Goal: Find specific page/section: Find specific page/section

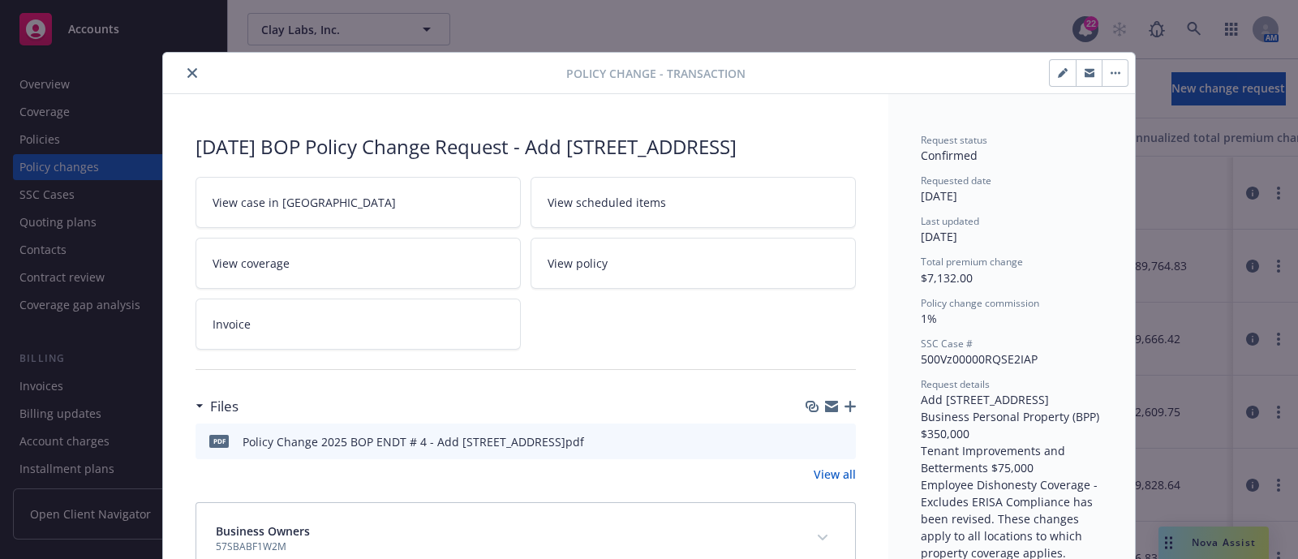
scroll to position [48, 0]
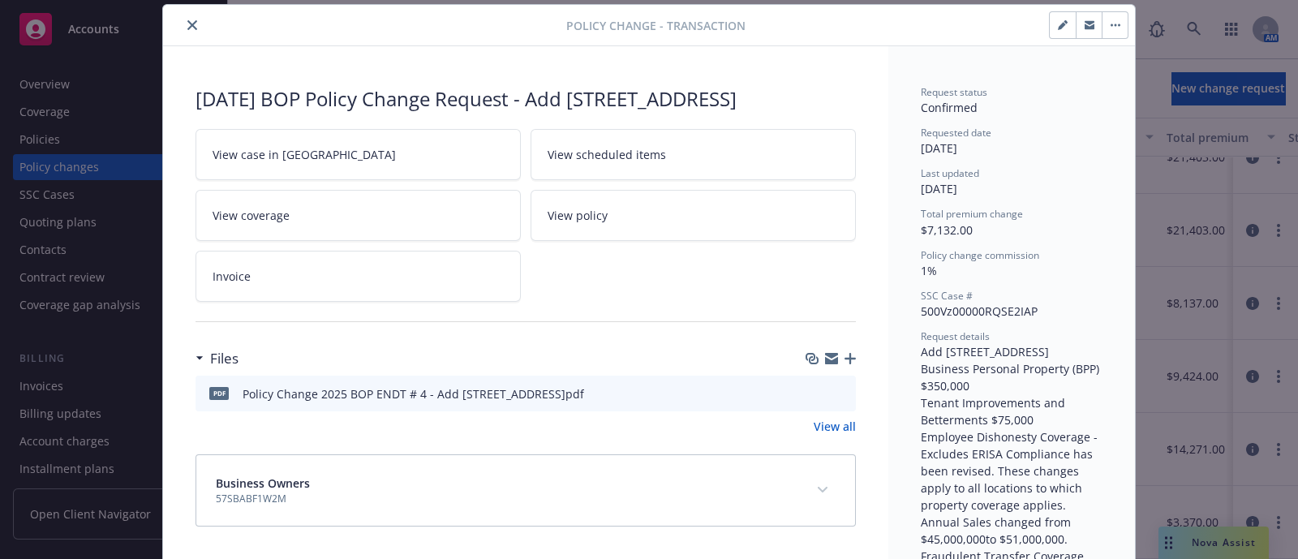
click at [182, 21] on button "close" at bounding box center [191, 24] width 19 height 19
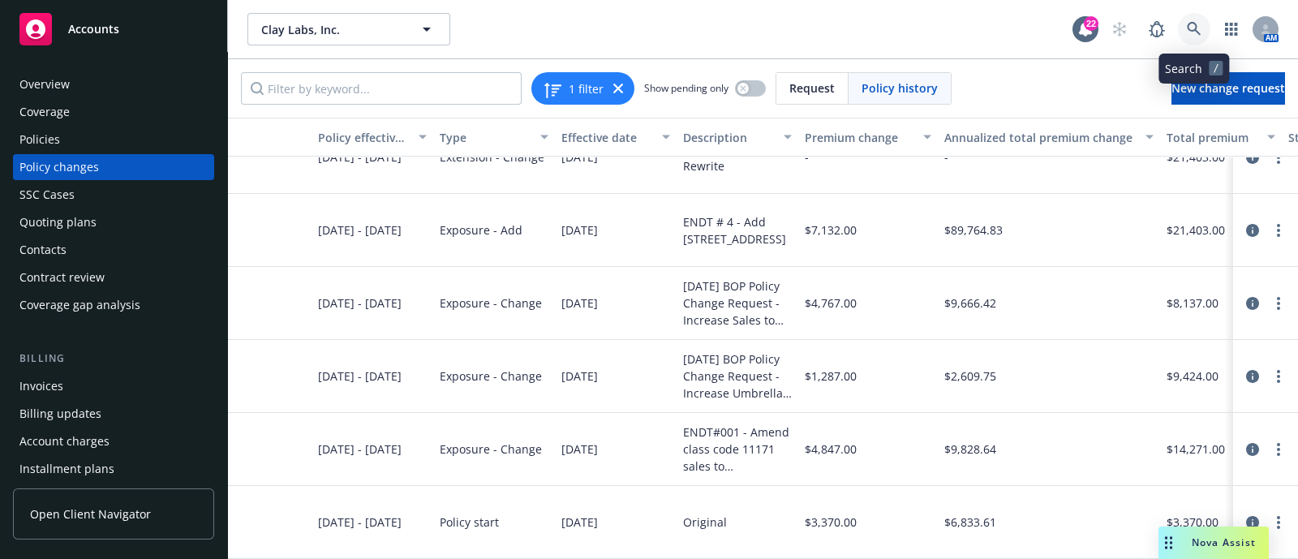
click at [1196, 22] on icon at bounding box center [1194, 29] width 15 height 15
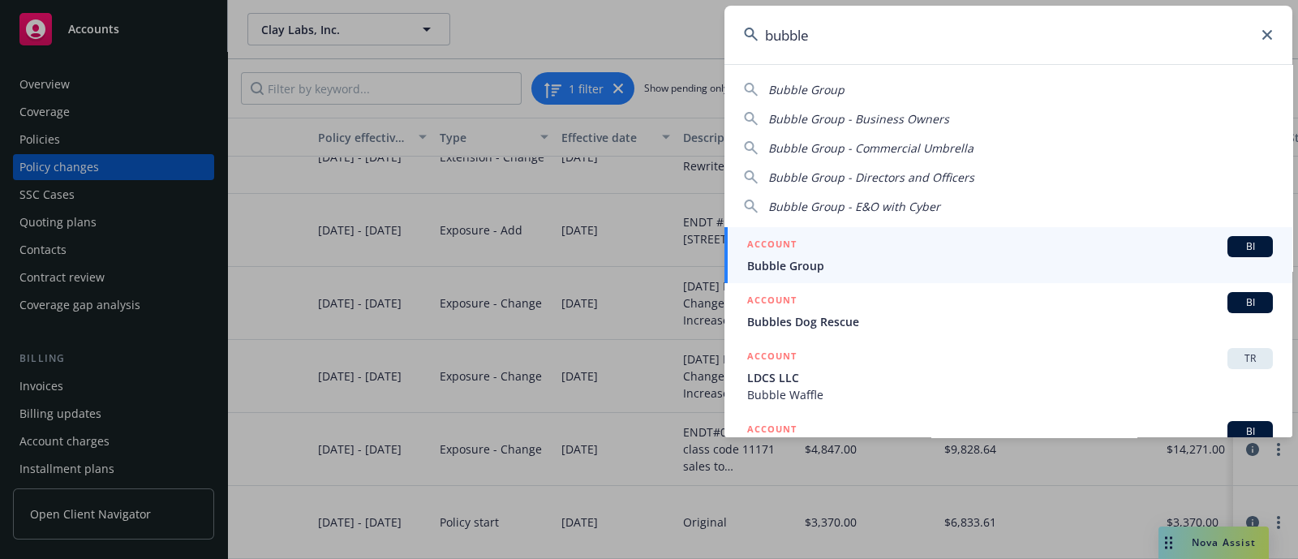
type input "bubble"
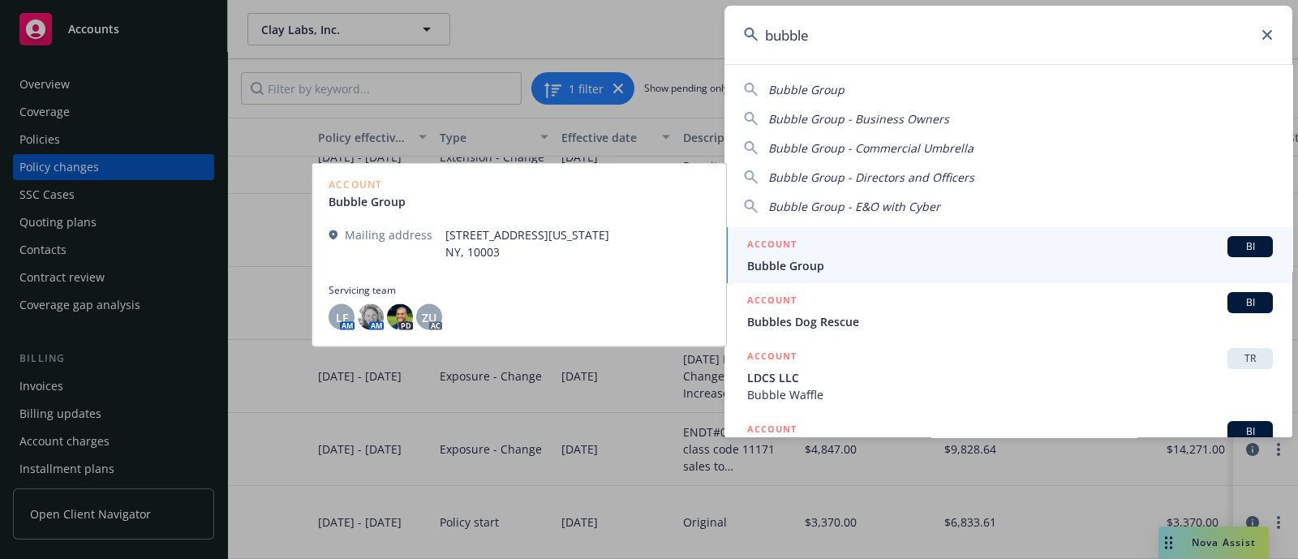
click at [812, 242] on div "ACCOUNT BI" at bounding box center [1010, 246] width 526 height 21
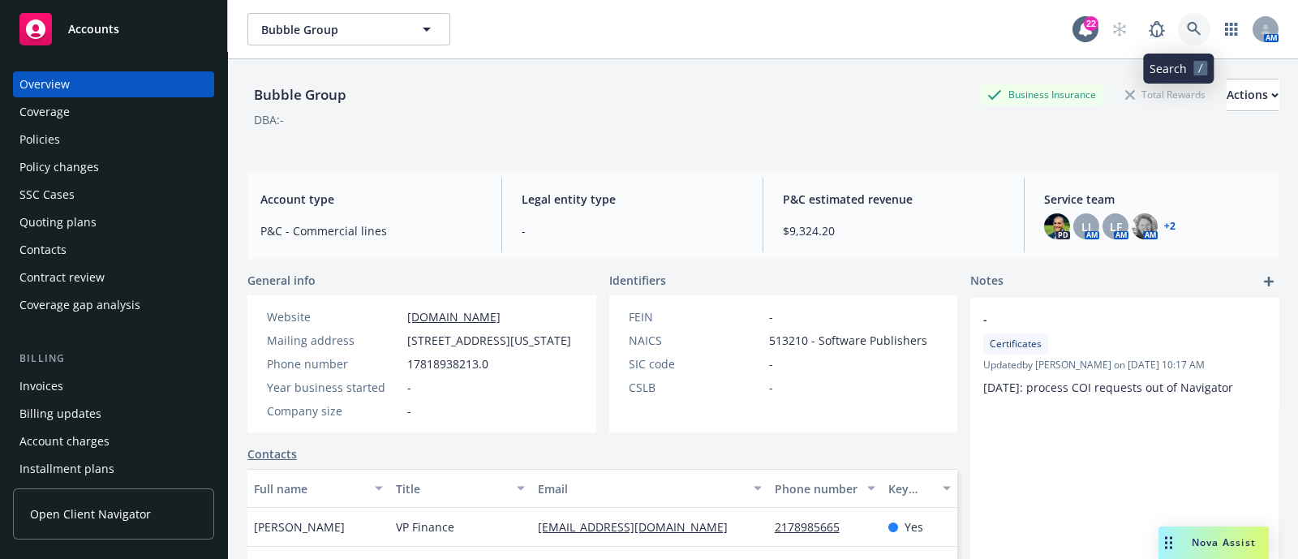
click at [1187, 22] on icon at bounding box center [1194, 29] width 15 height 15
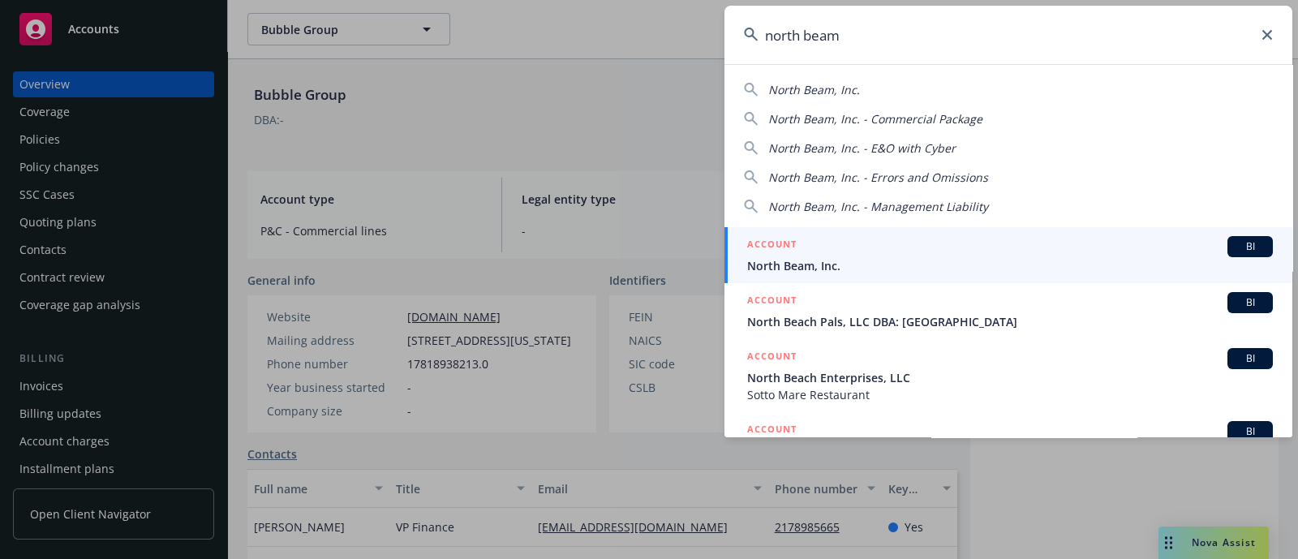
type input "north beam"
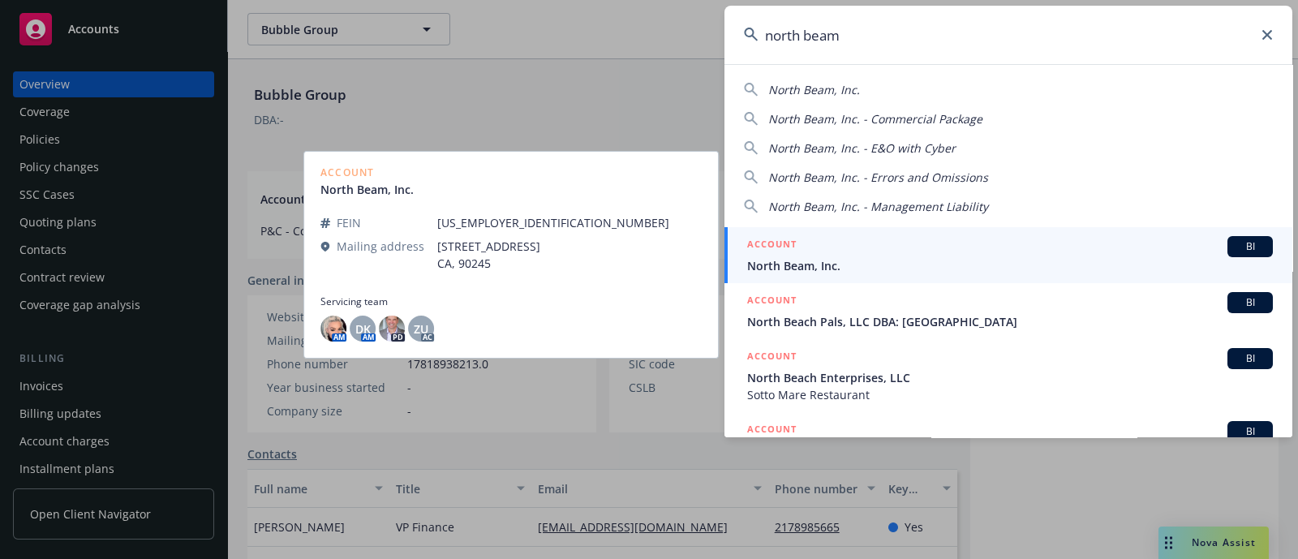
click at [815, 257] on span "North Beam, Inc." at bounding box center [1010, 265] width 526 height 17
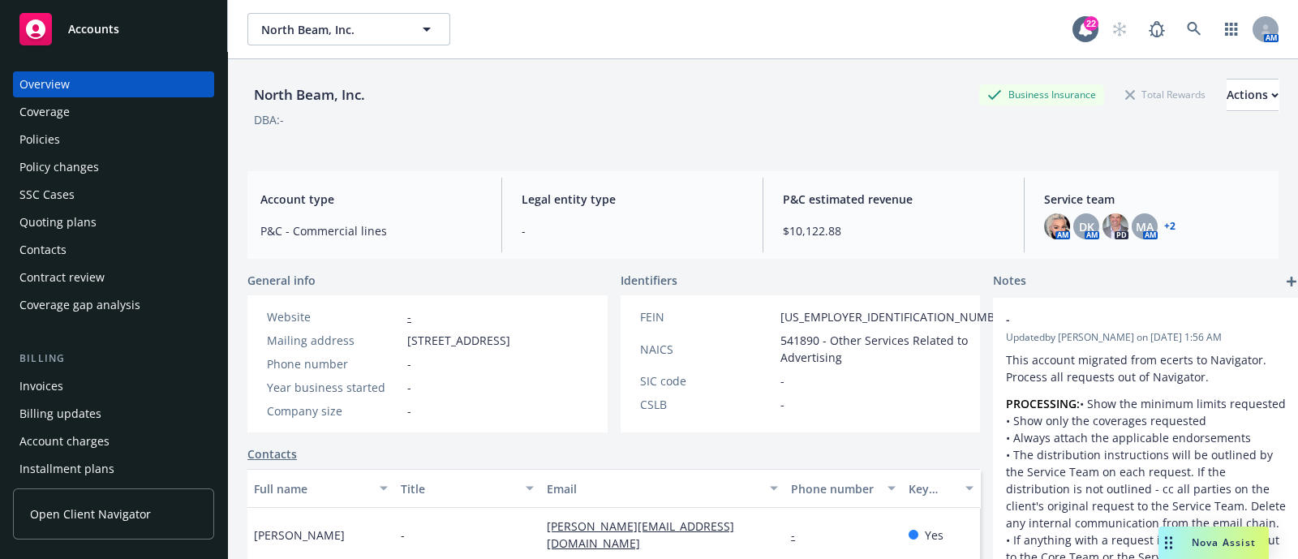
click at [62, 128] on div "Policies" at bounding box center [113, 140] width 188 height 26
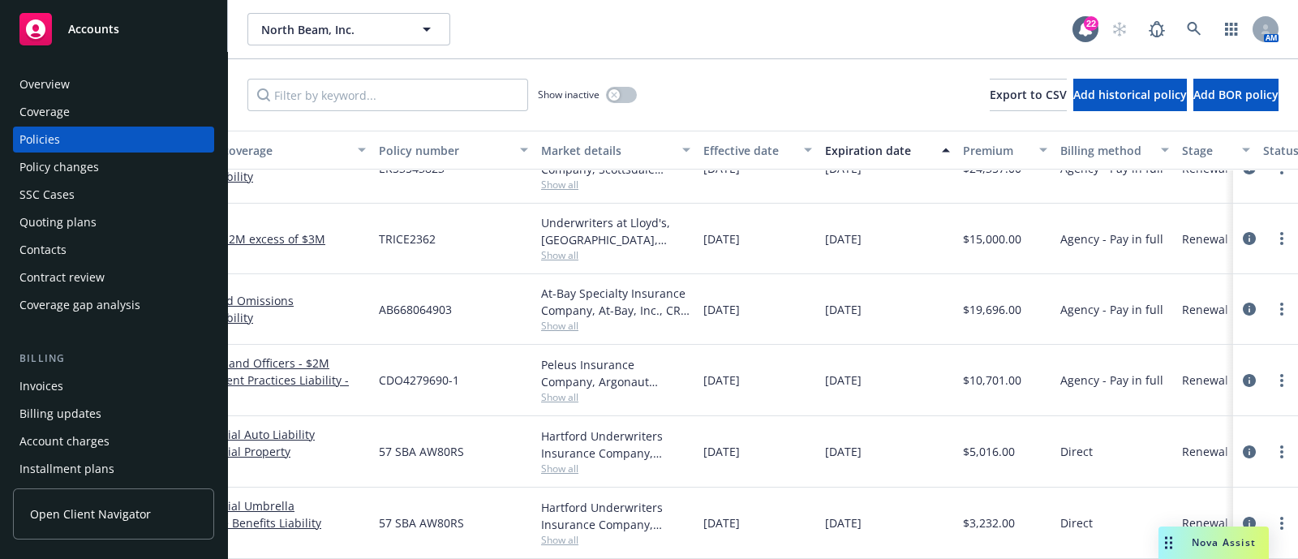
scroll to position [50, 183]
